Goal: Task Accomplishment & Management: Manage account settings

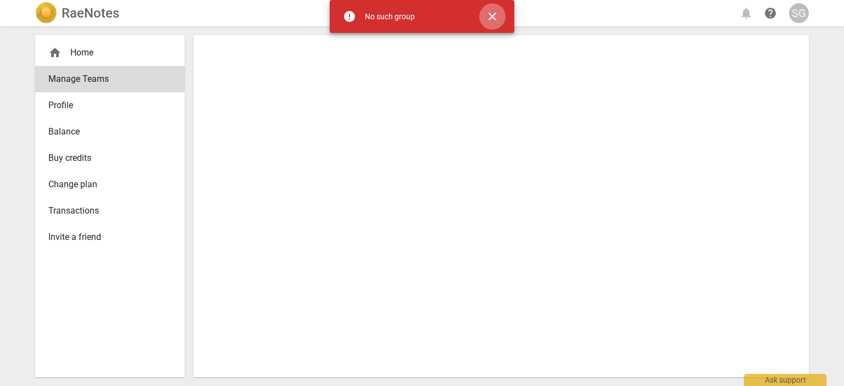
drag, startPoint x: 495, startPoint y: 15, endPoint x: 222, endPoint y: 41, distance: 274.3
click at [495, 15] on span "close" at bounding box center [492, 16] width 13 height 13
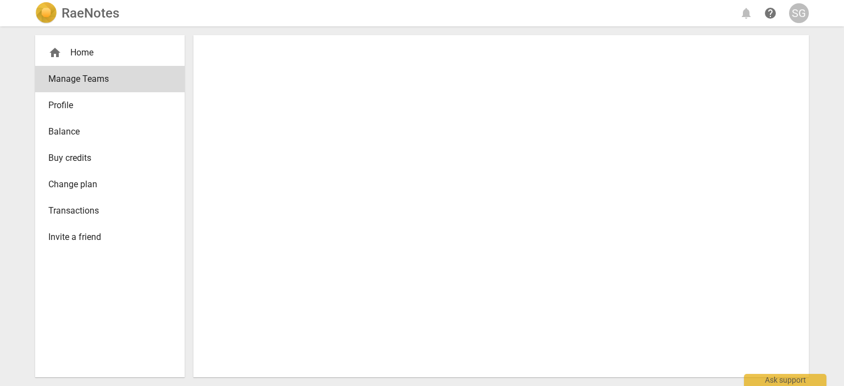
click at [78, 48] on div "home Home" at bounding box center [105, 52] width 114 height 13
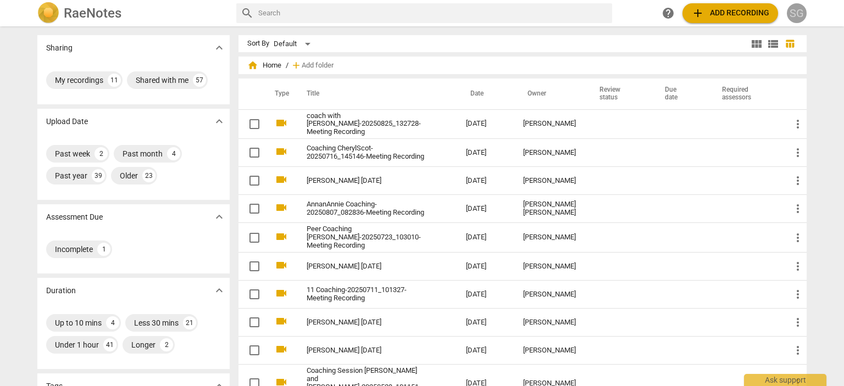
click at [794, 15] on div "SG" at bounding box center [797, 13] width 20 height 20
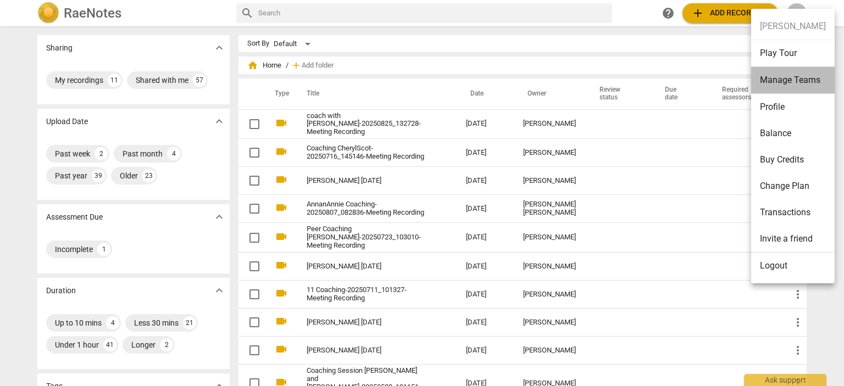
click at [786, 77] on li "Manage Teams" at bounding box center [793, 80] width 84 height 27
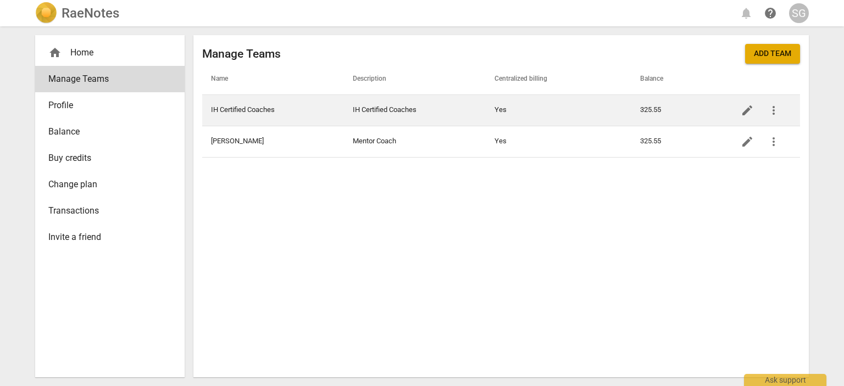
click at [417, 109] on td "IH Certified Coaches" at bounding box center [415, 110] width 142 height 31
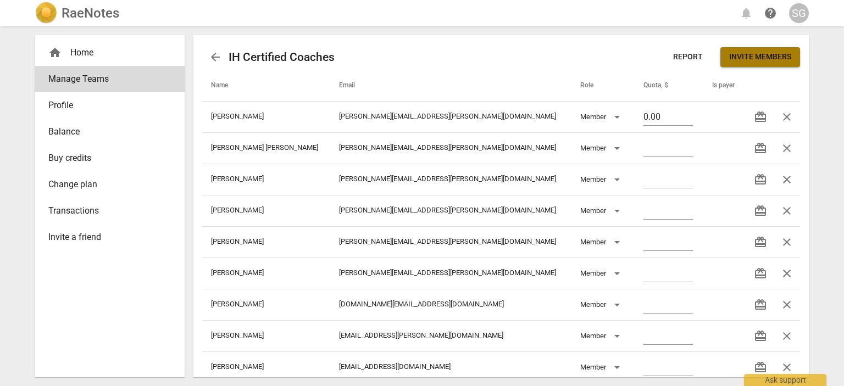
click at [744, 57] on span "Invite members" at bounding box center [760, 57] width 62 height 11
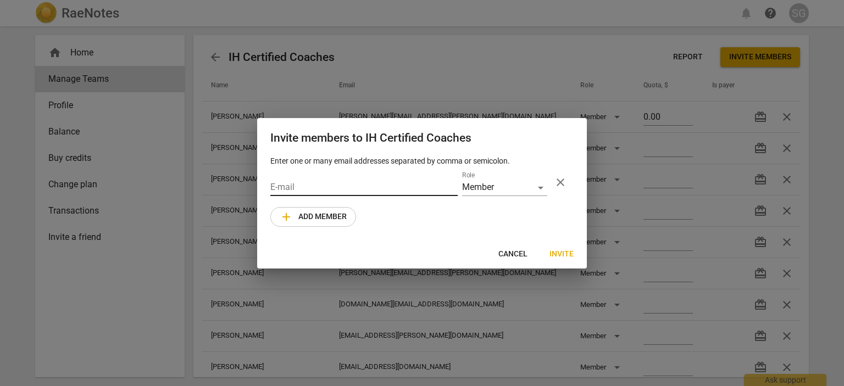
click at [306, 186] on input "email" at bounding box center [363, 188] width 187 height 16
paste input "[EMAIL_ADDRESS][PERSON_NAME][DOMAIN_NAME]"
type input "[EMAIL_ADDRESS][PERSON_NAME][DOMAIN_NAME]"
click at [541, 186] on div "Member" at bounding box center [504, 188] width 85 height 16
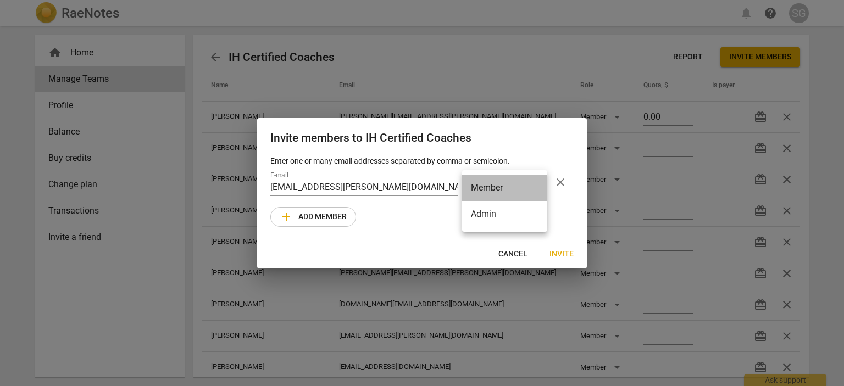
click at [510, 181] on li "Member" at bounding box center [504, 188] width 85 height 26
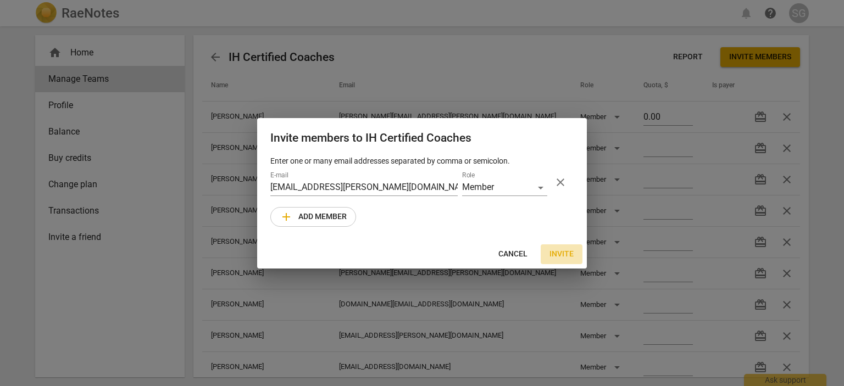
click at [563, 253] on span "Invite" at bounding box center [562, 254] width 24 height 11
